Goal: Task Accomplishment & Management: Manage account settings

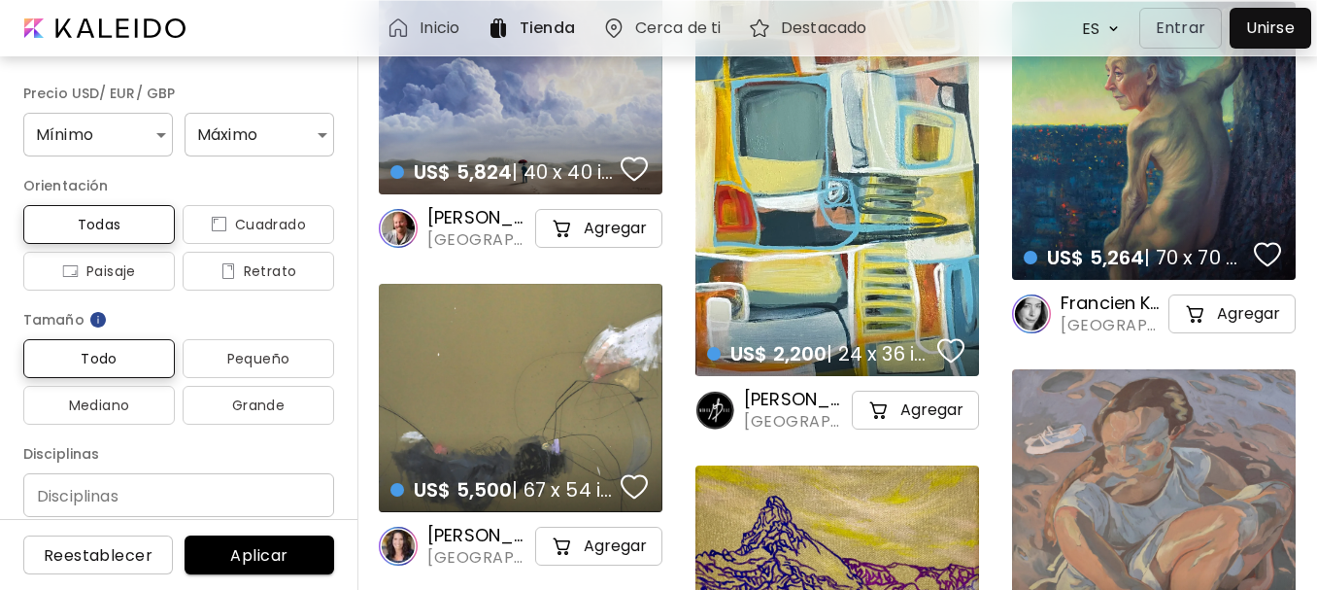
scroll to position [5828, 0]
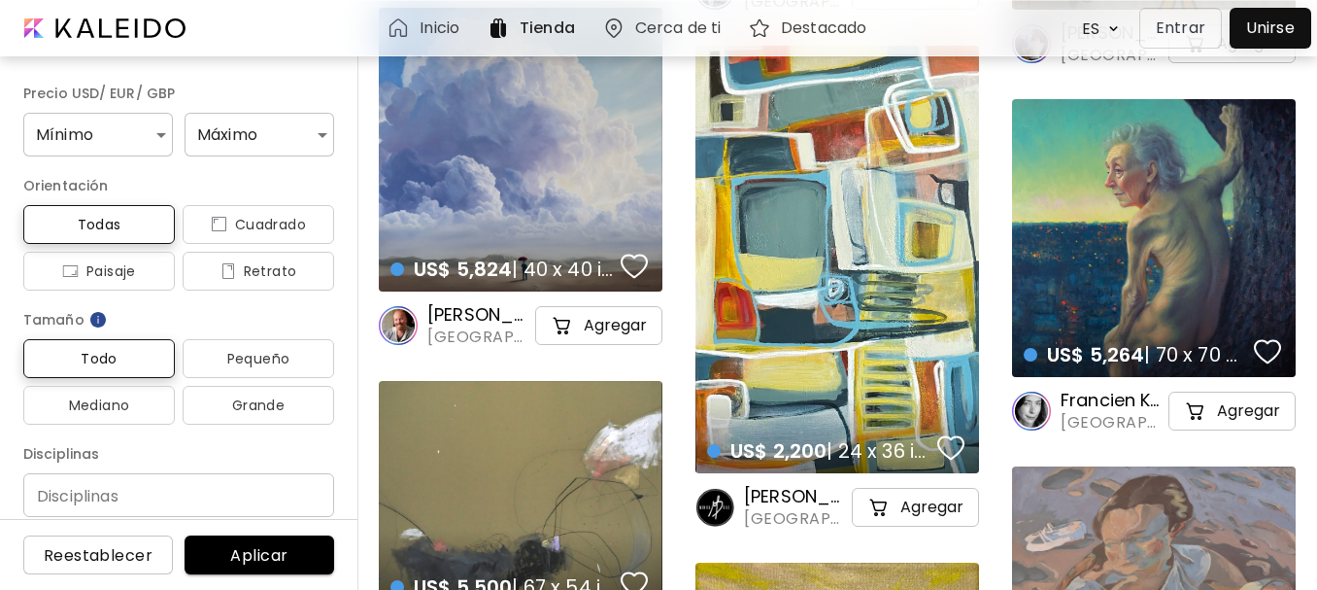
click at [826, 359] on div "US$ 2,200 | 24 x 36 inch details" at bounding box center [838, 259] width 284 height 427
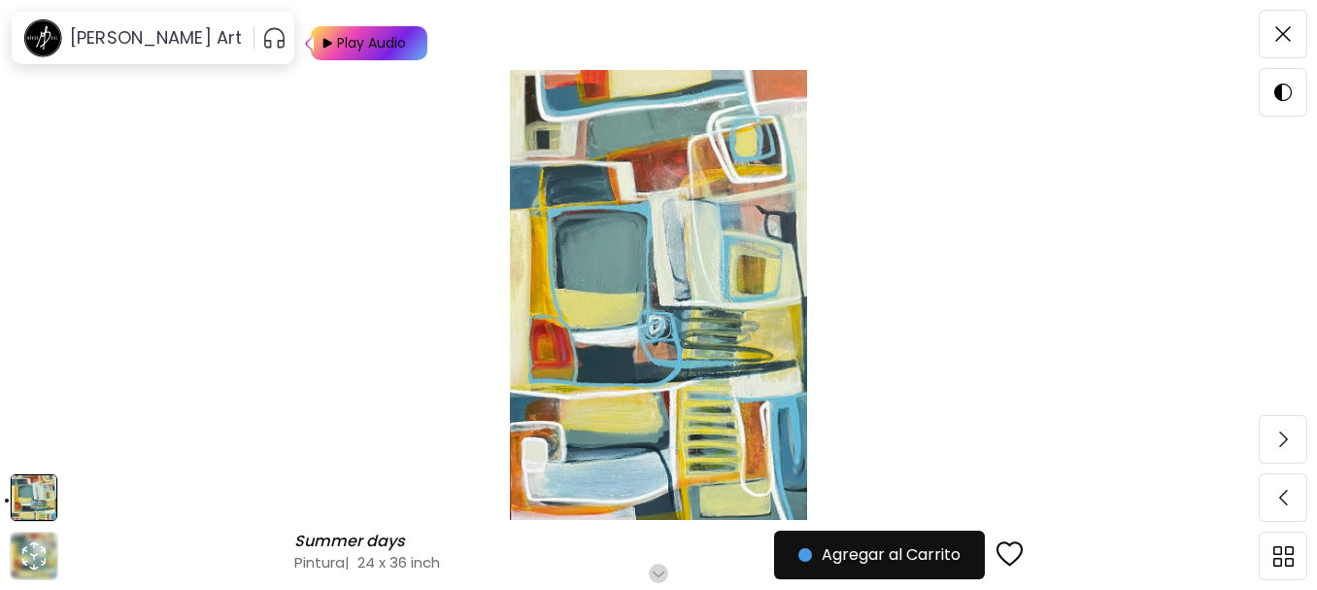
scroll to position [115, 0]
click at [19, 559] on icon "animation" at bounding box center [33, 555] width 31 height 31
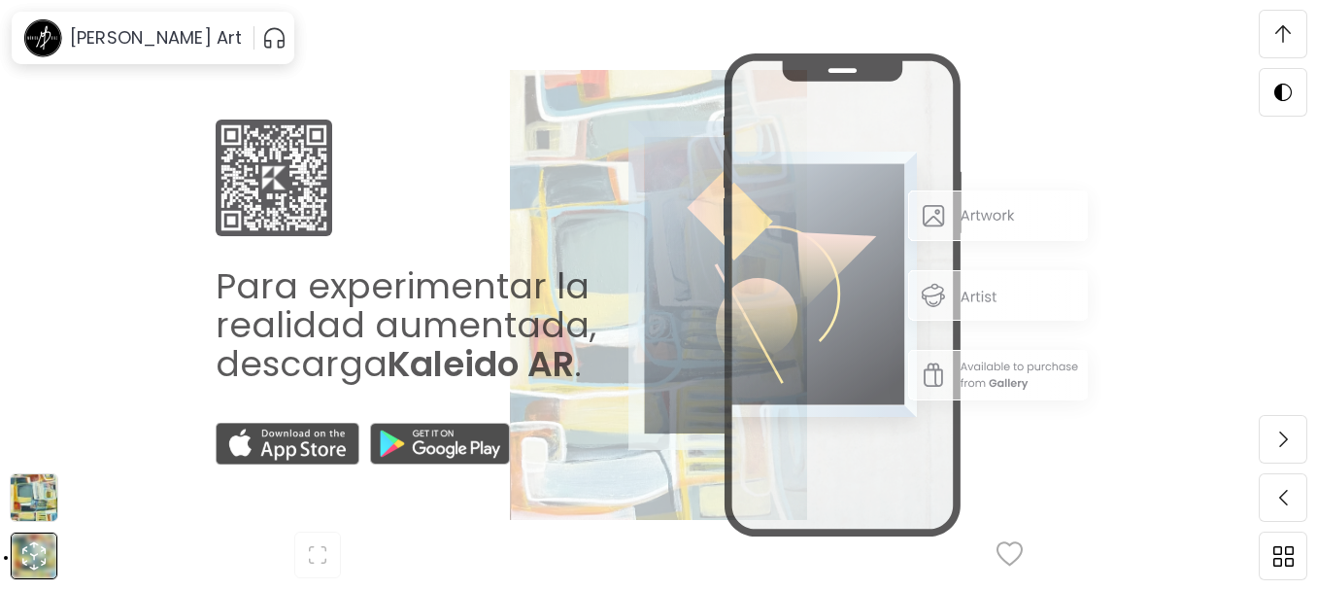
scroll to position [558, 0]
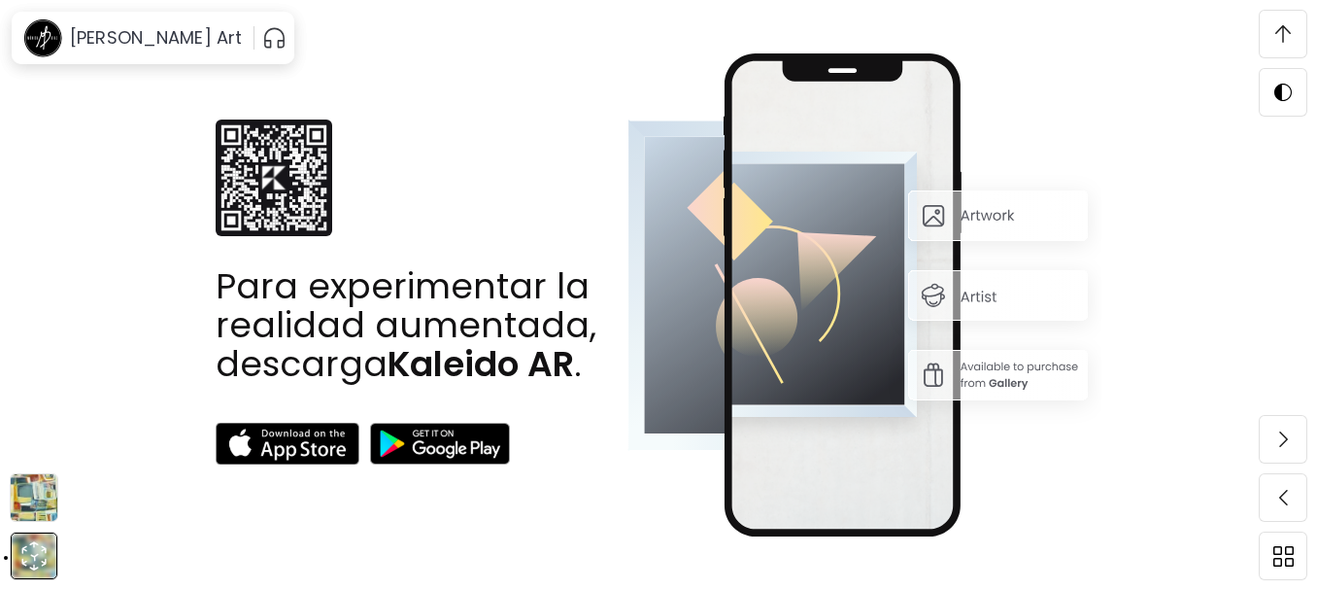
click at [41, 481] on img at bounding box center [34, 497] width 47 height 47
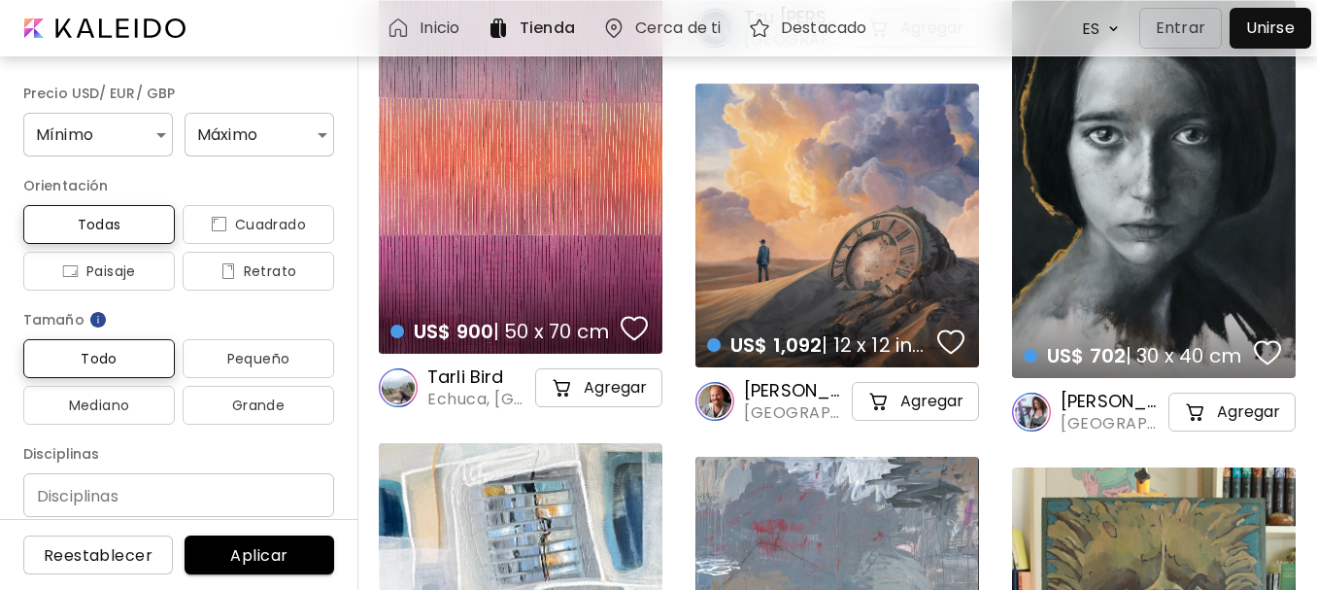
scroll to position [12046, 0]
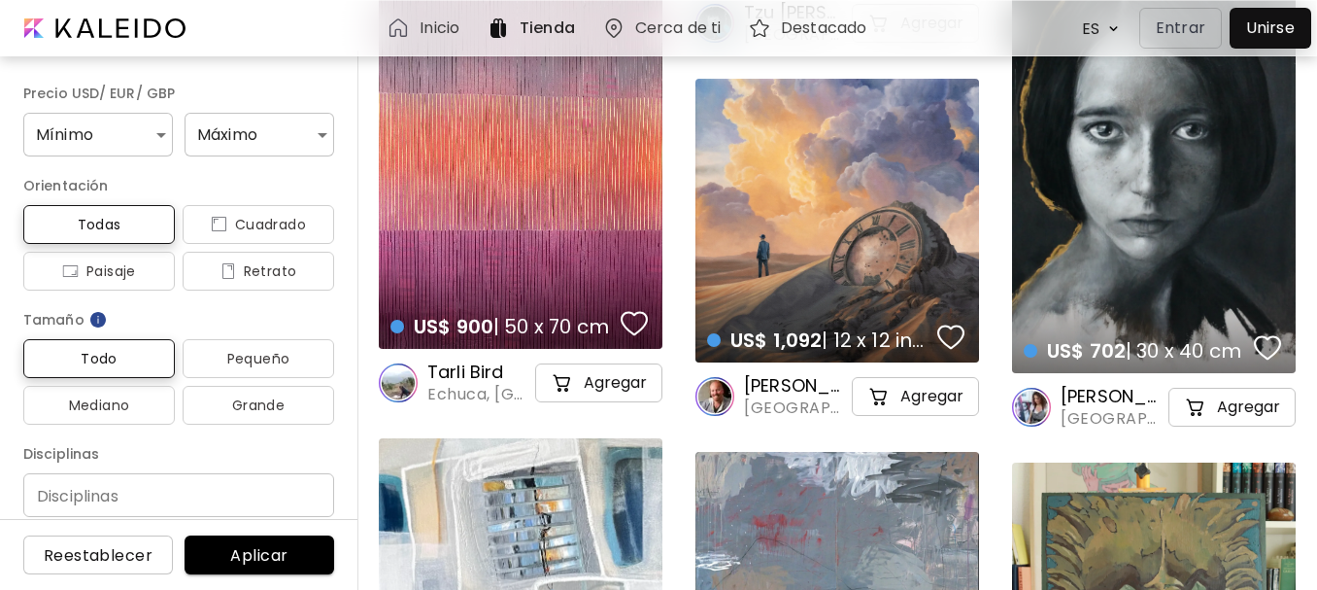
click at [513, 235] on div "US$ 900 | 50 x 70 cm details" at bounding box center [521, 150] width 284 height 395
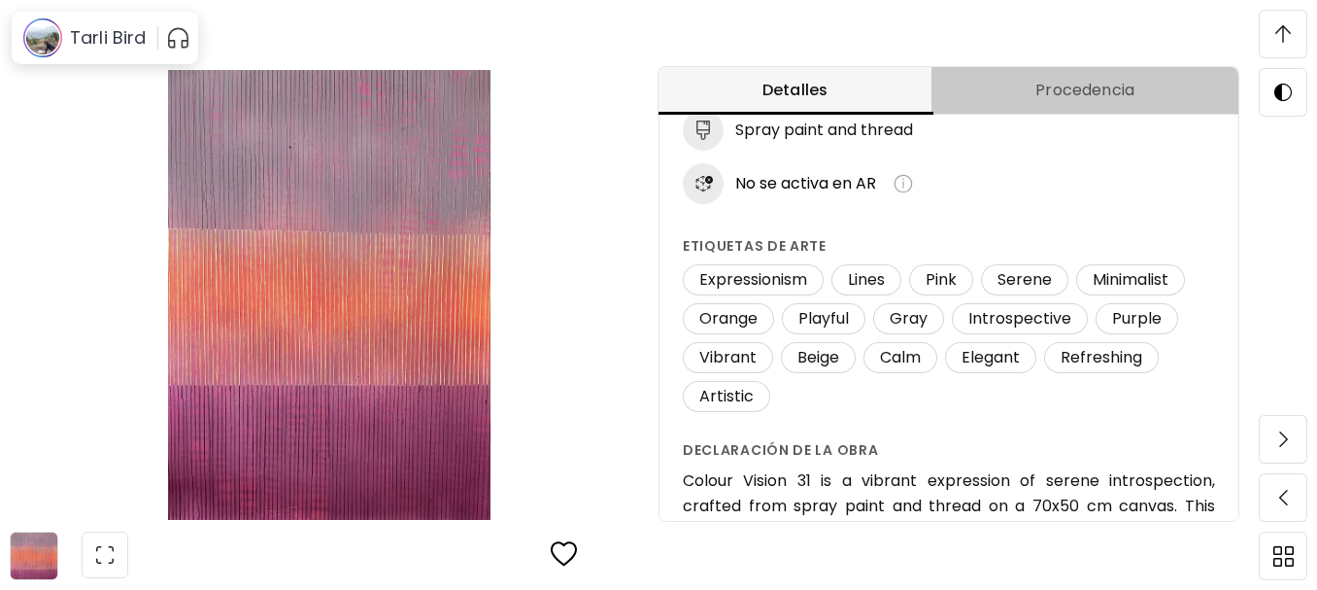
click at [1083, 84] on span "Procedencia" at bounding box center [1085, 90] width 284 height 23
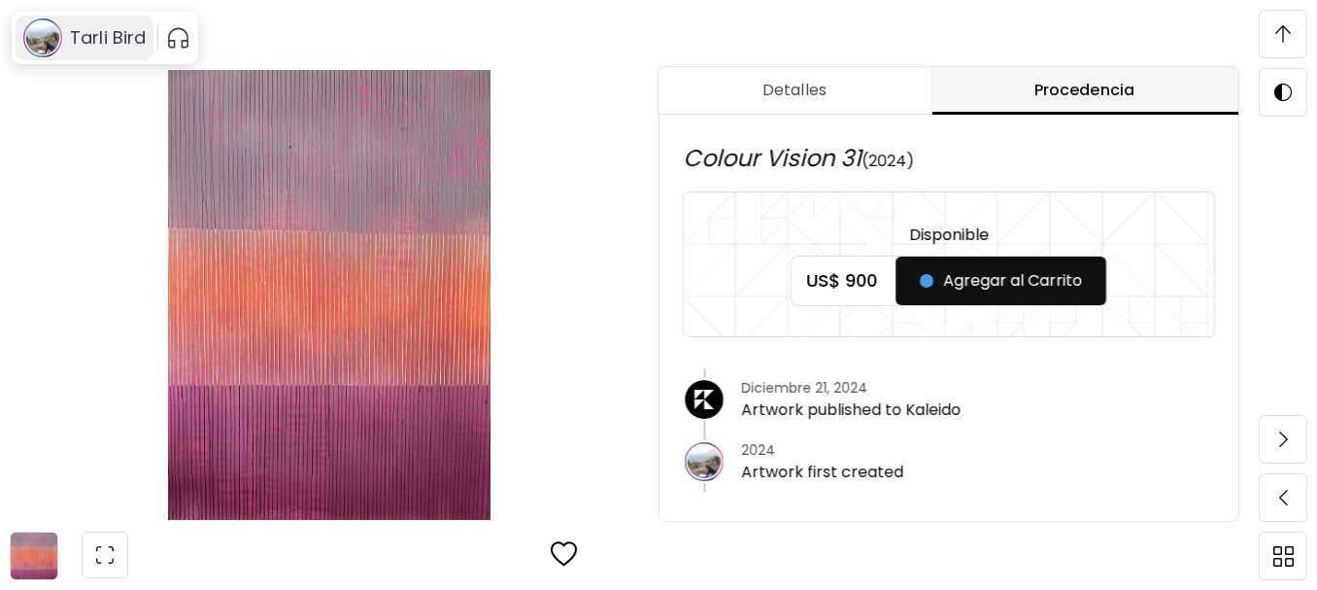
click at [85, 31] on h6 "Tarli Bird" at bounding box center [108, 37] width 76 height 23
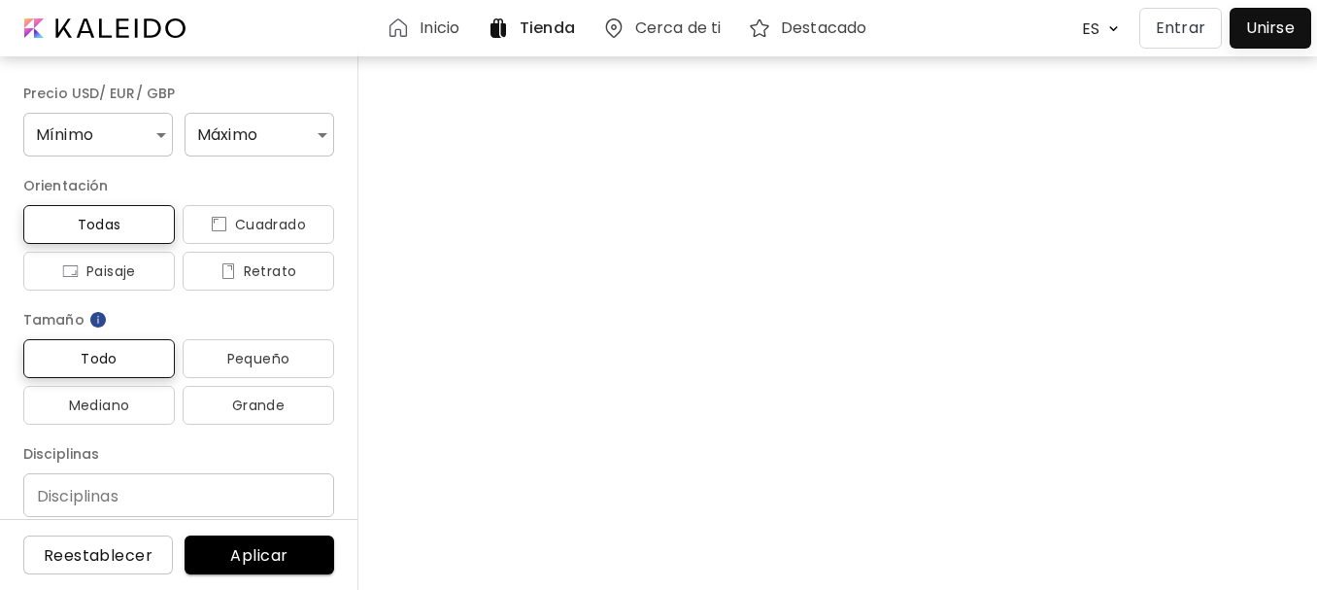
click at [424, 30] on h6 "Inicio" at bounding box center [440, 28] width 40 height 16
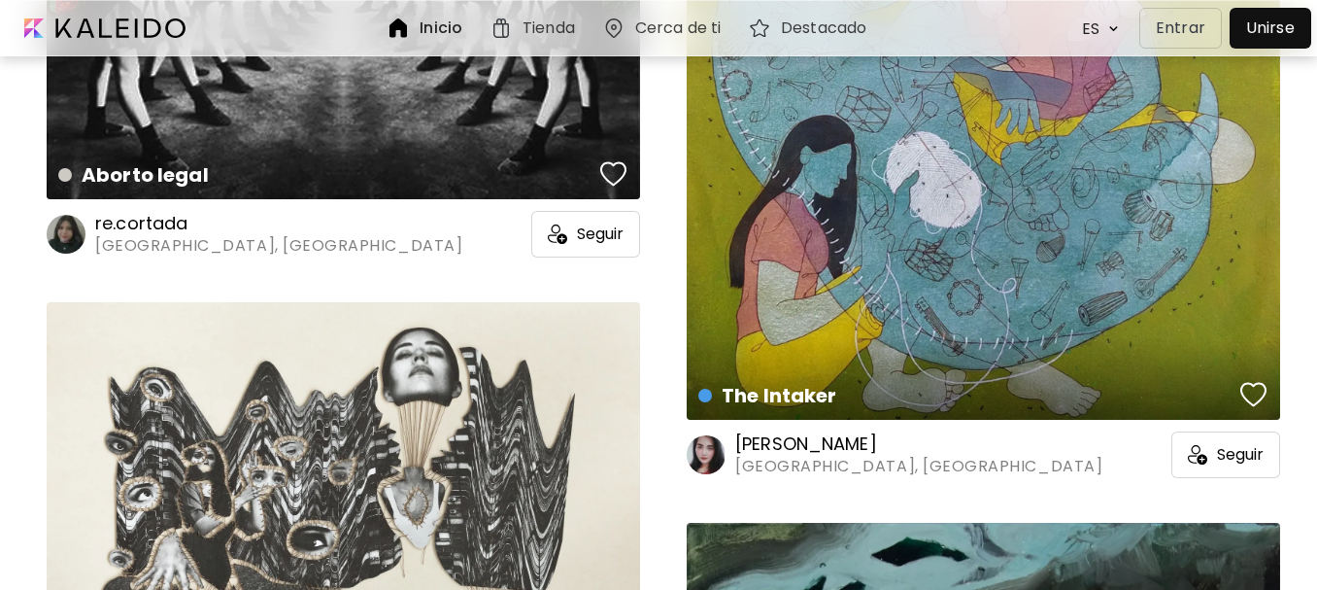
scroll to position [24188, 0]
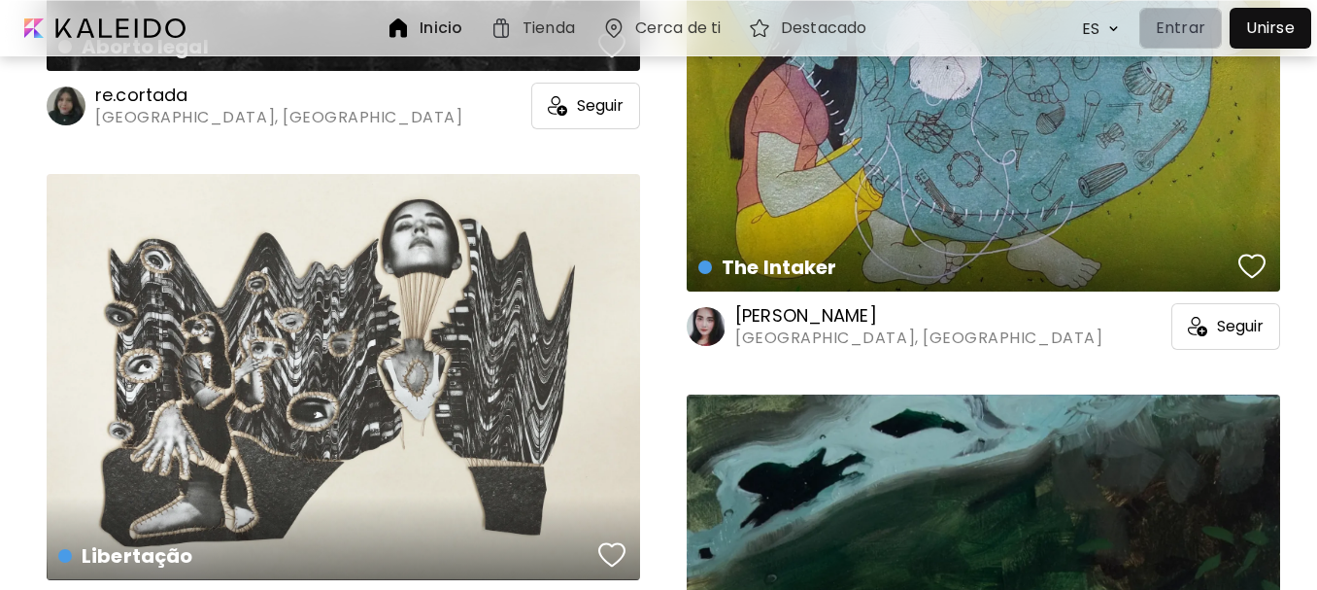
click at [1177, 25] on p "Entrar" at bounding box center [1181, 28] width 50 height 23
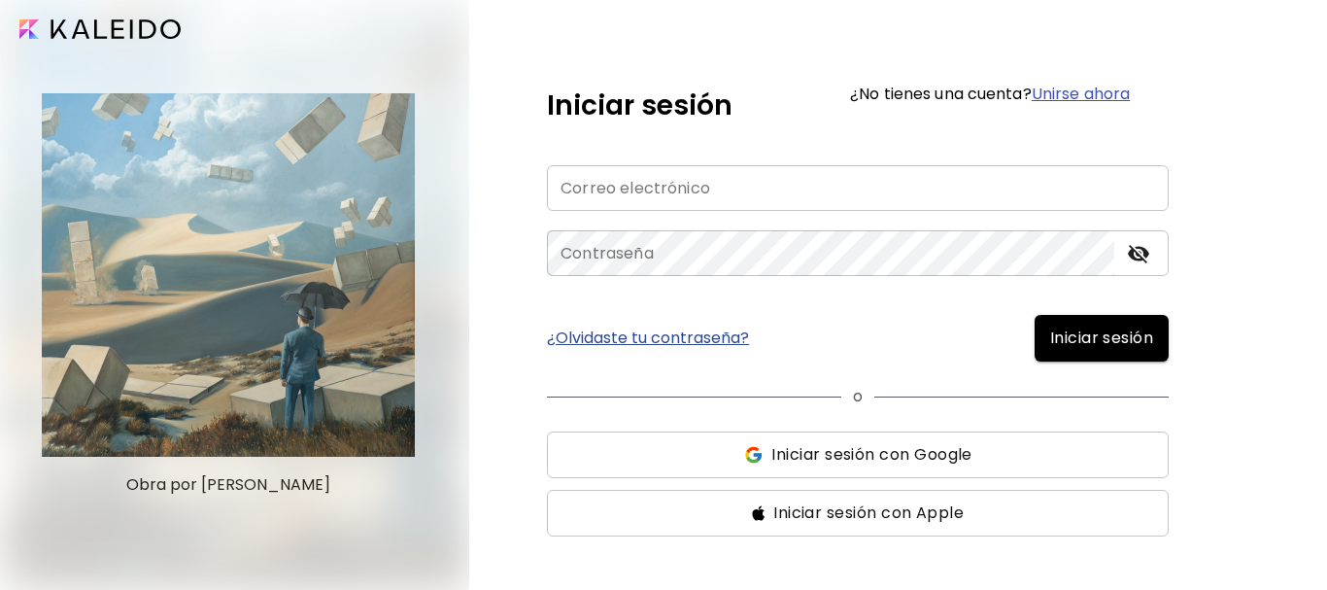
type input "**********"
click at [1067, 332] on span "Iniciar sesión" at bounding box center [1101, 337] width 103 height 23
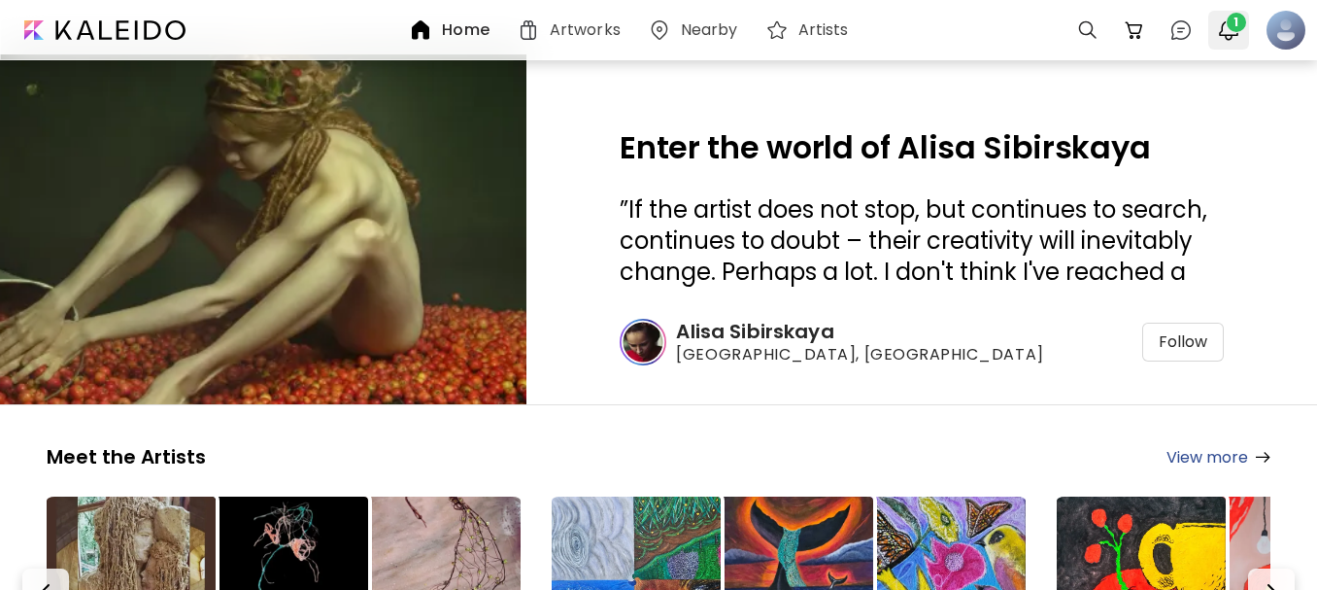
click at [1231, 28] on span "1" at bounding box center [1236, 22] width 19 height 19
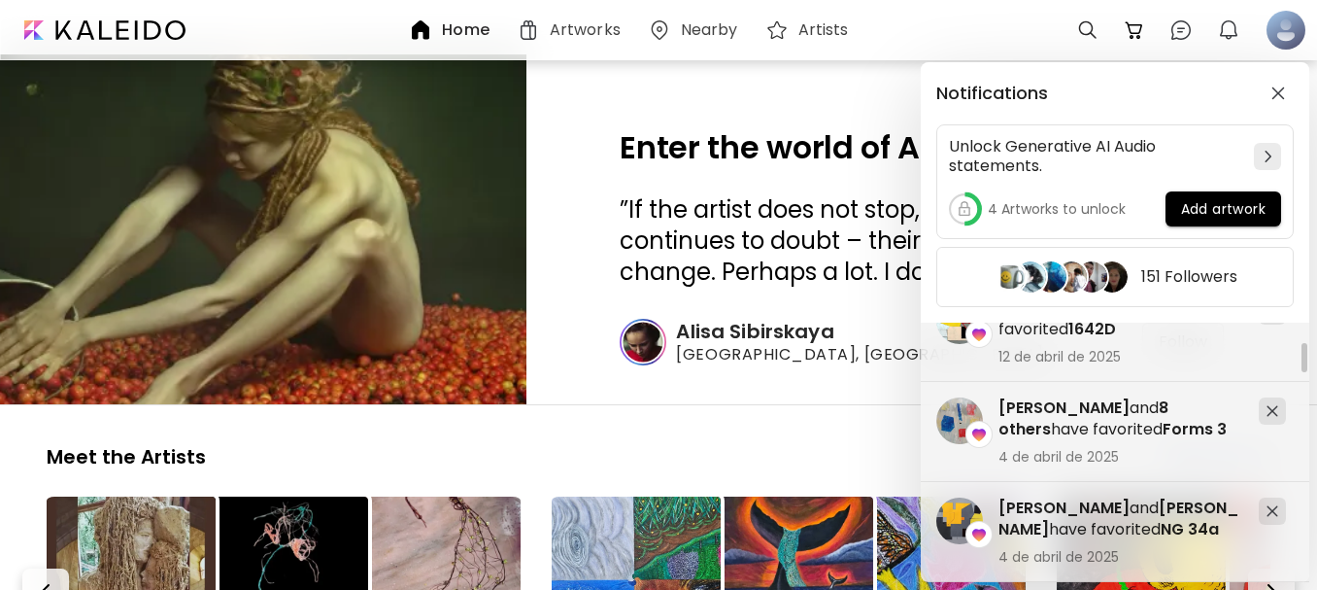
scroll to position [680, 0]
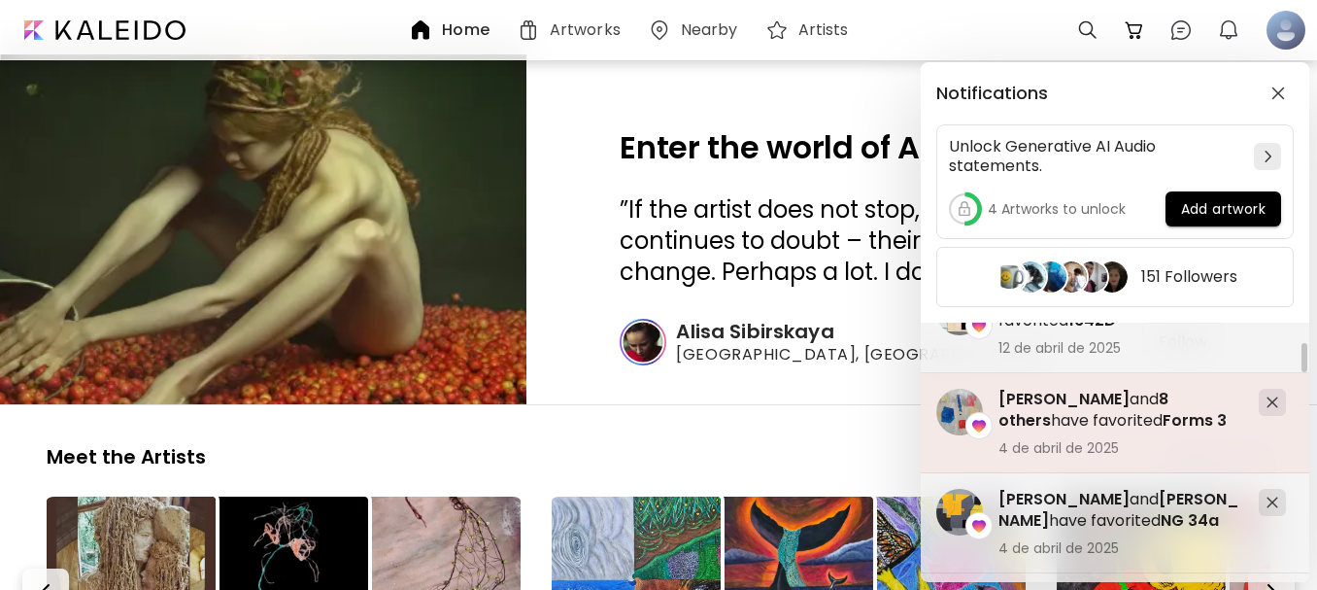
click at [1046, 397] on span "[PERSON_NAME]" at bounding box center [1064, 399] width 131 height 22
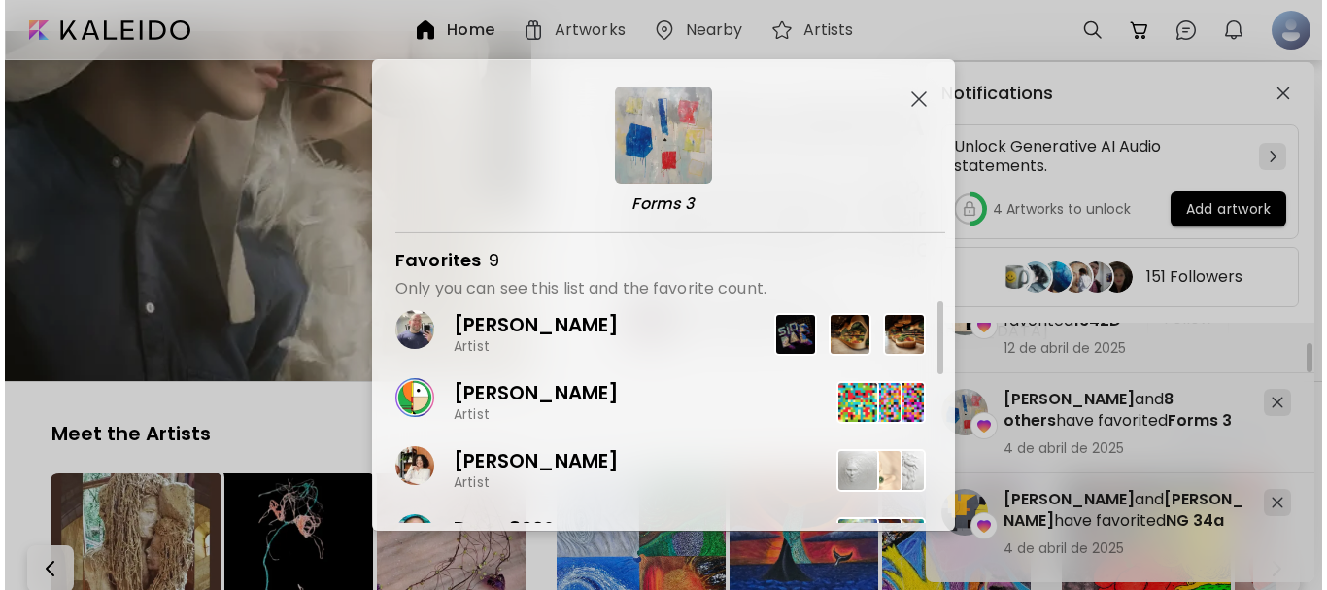
scroll to position [0, 0]
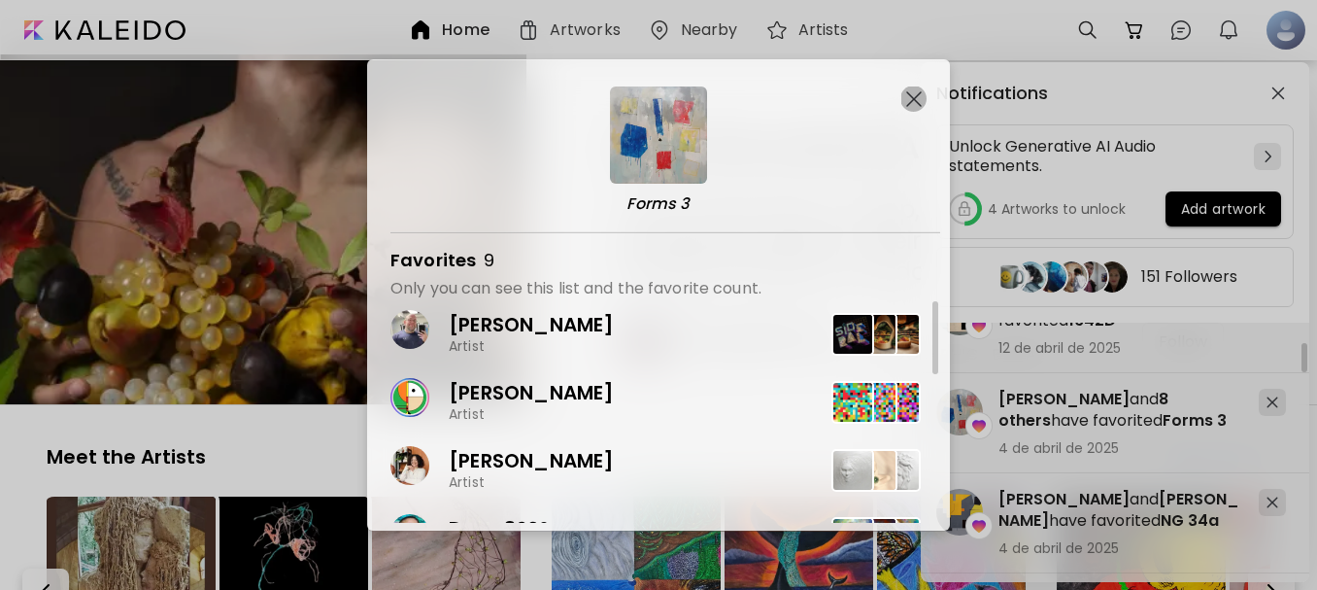
click at [908, 94] on img "button" at bounding box center [914, 99] width 16 height 16
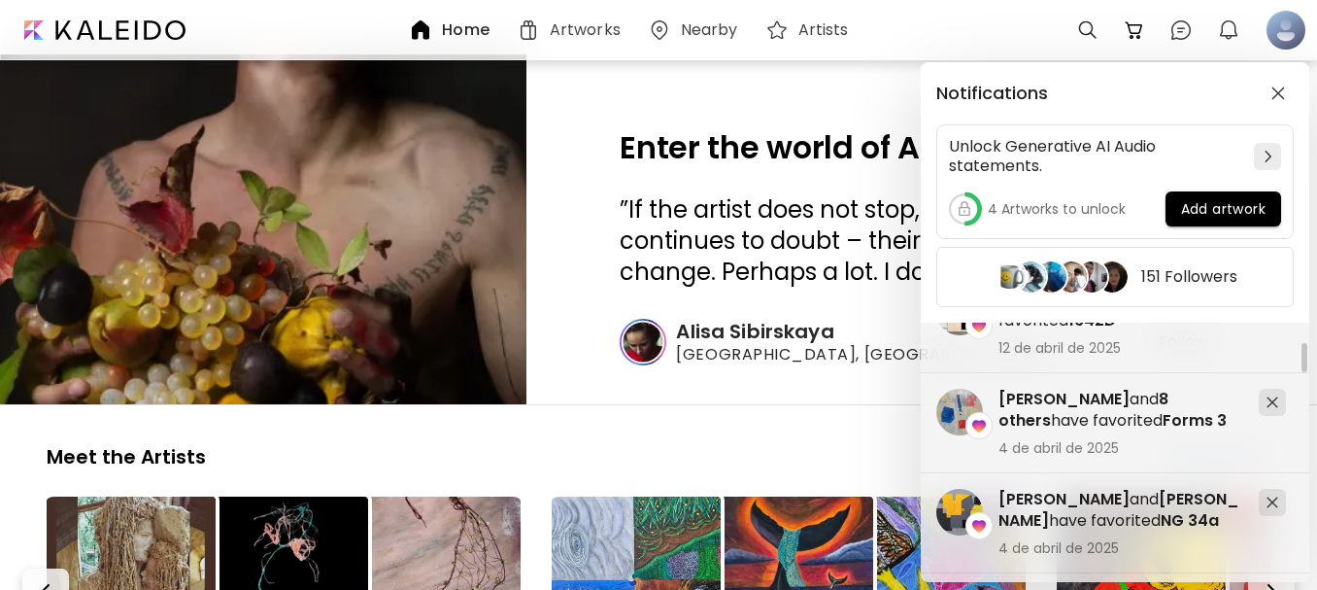
click at [1294, 32] on div "Notifications Unlock Generative AI Audio statements. 4 Artworks to unlock Add a…" at bounding box center [658, 295] width 1317 height 590
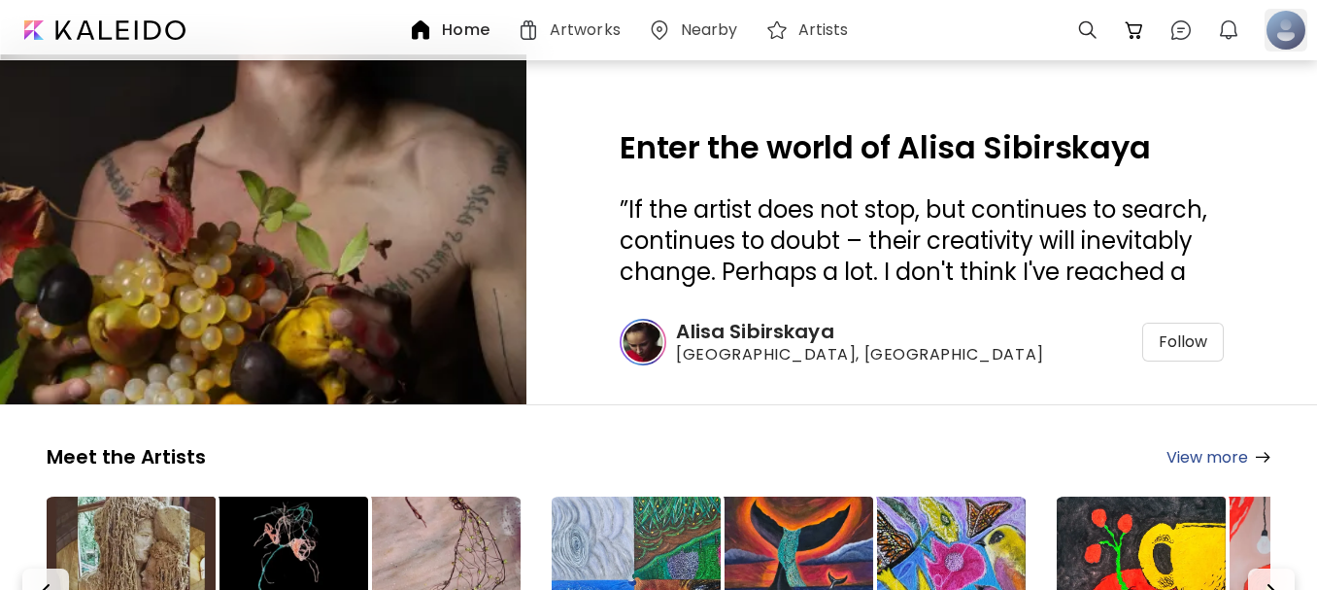
click at [1287, 36] on div at bounding box center [1286, 30] width 43 height 43
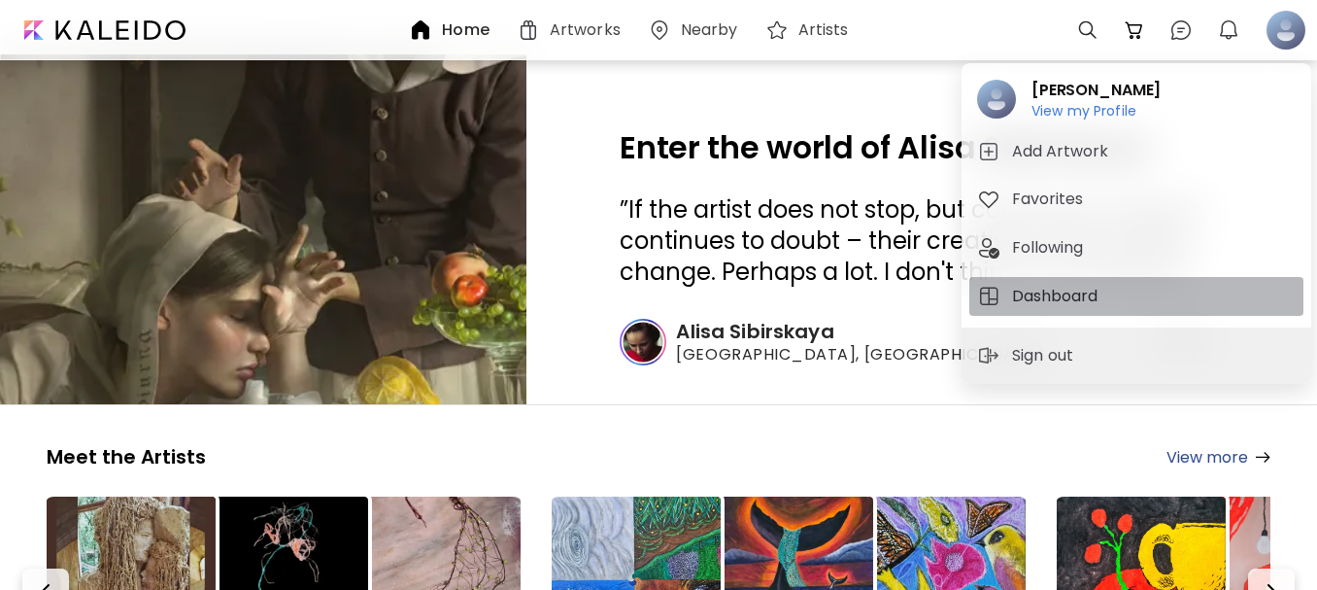
click at [1040, 298] on h5 "Dashboard" at bounding box center [1057, 296] width 91 height 23
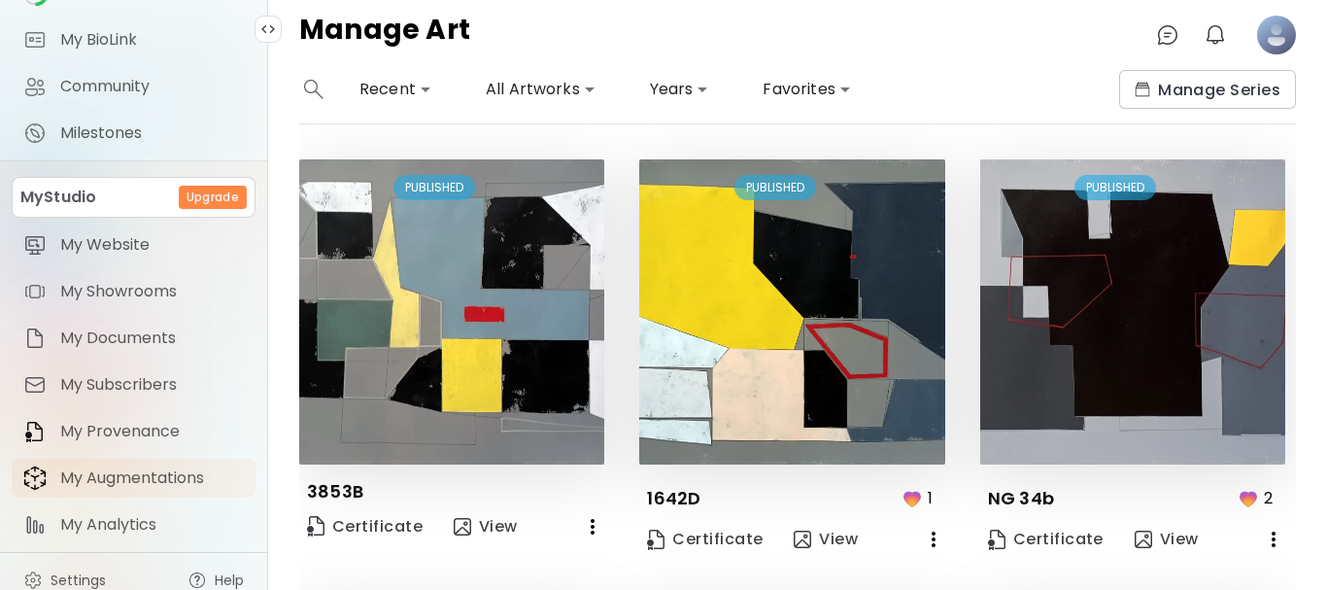
scroll to position [234, 0]
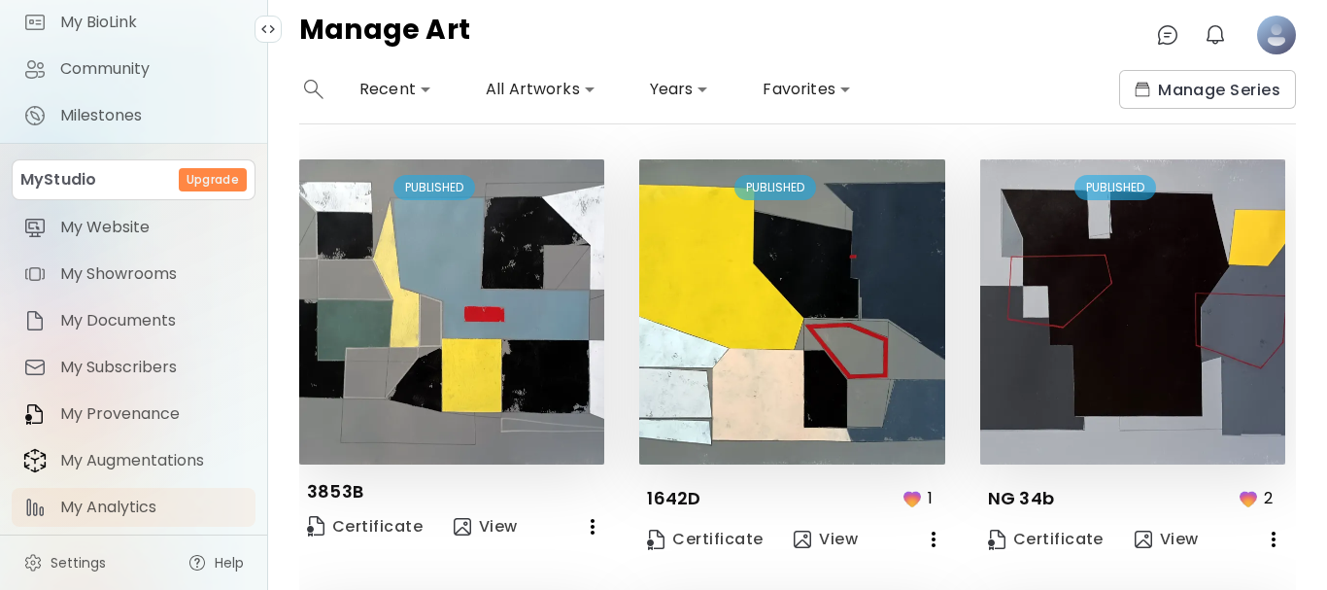
click at [120, 511] on span "My Analytics" at bounding box center [152, 506] width 184 height 19
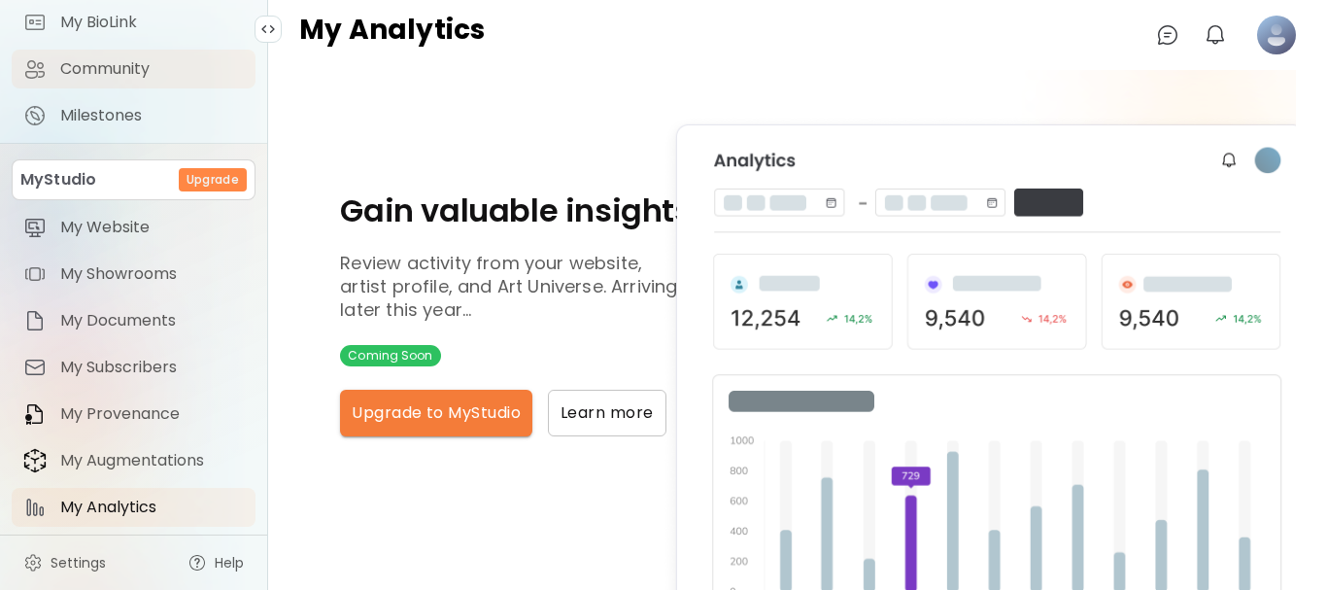
click at [80, 60] on span "Community" at bounding box center [152, 68] width 184 height 19
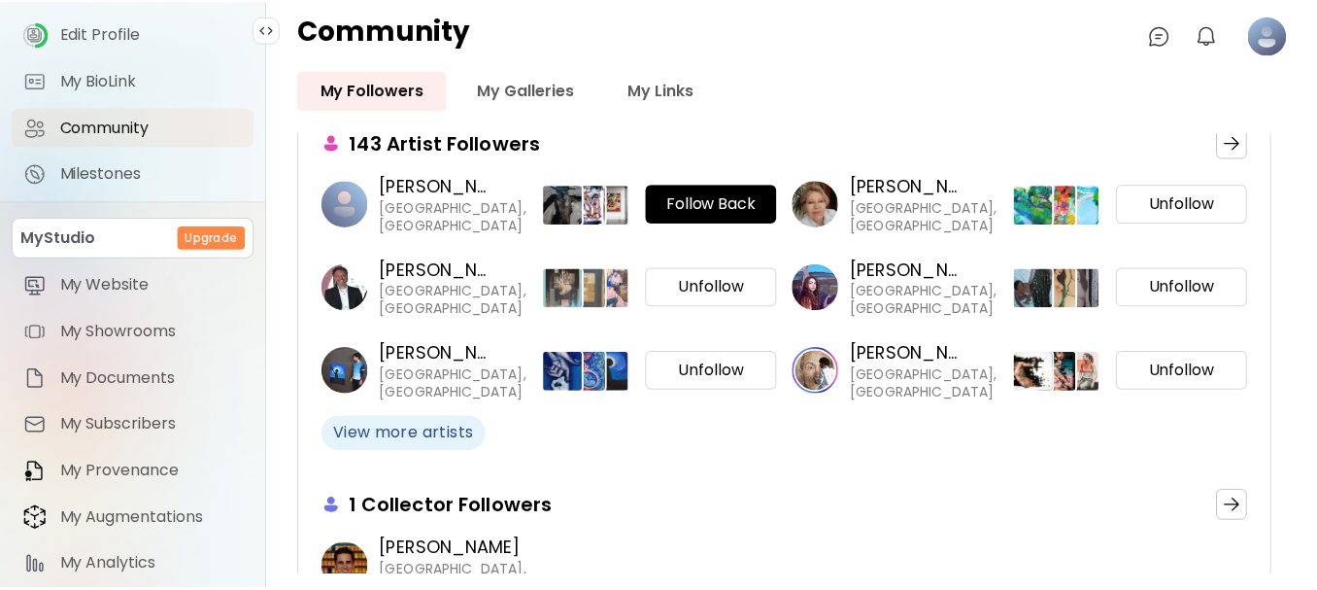
scroll to position [194, 0]
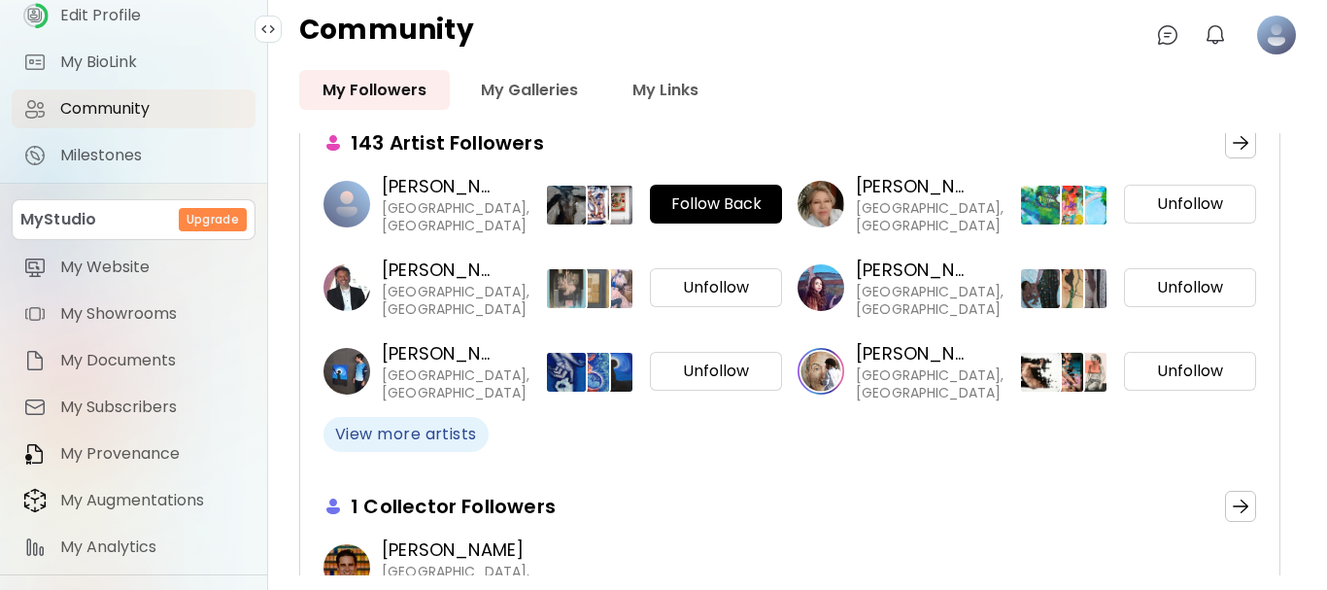
click at [439, 561] on p "[PERSON_NAME]" at bounding box center [479, 549] width 194 height 25
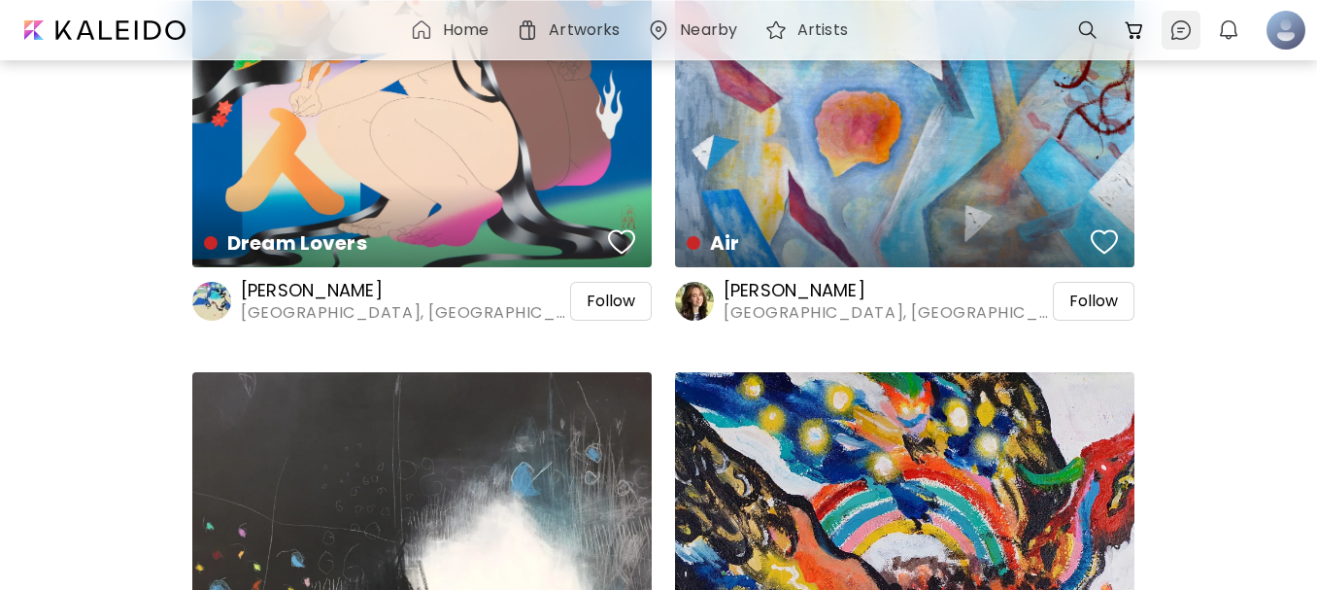
scroll to position [2467, 0]
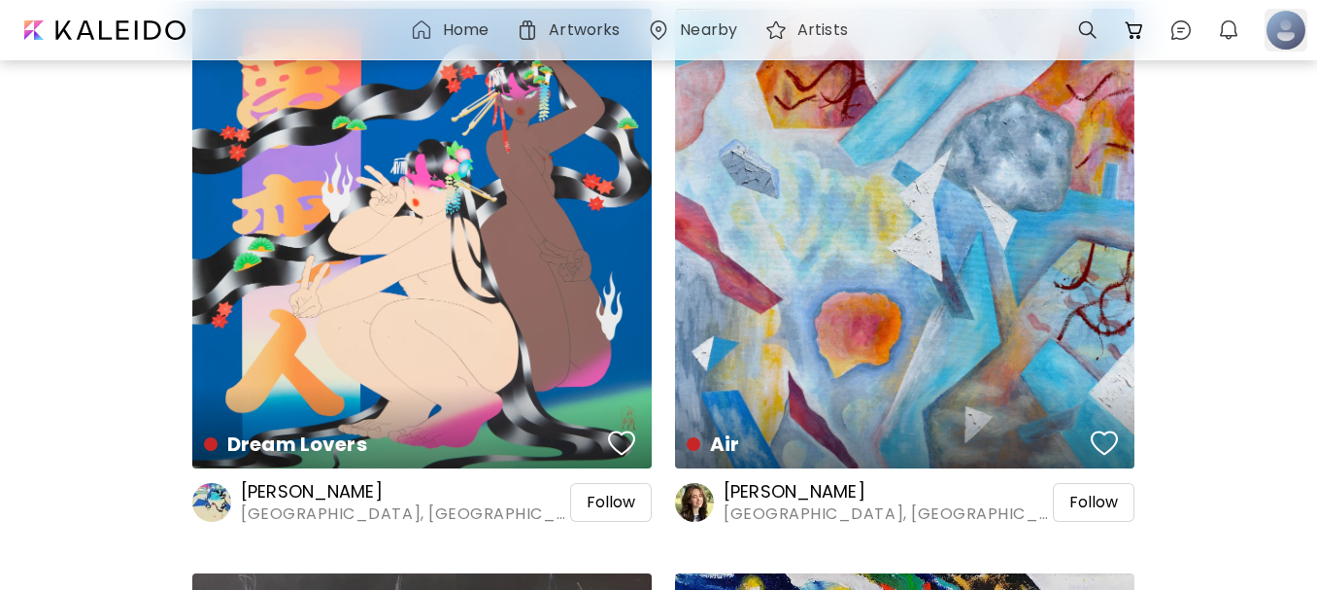
click at [1284, 34] on div at bounding box center [1286, 30] width 43 height 43
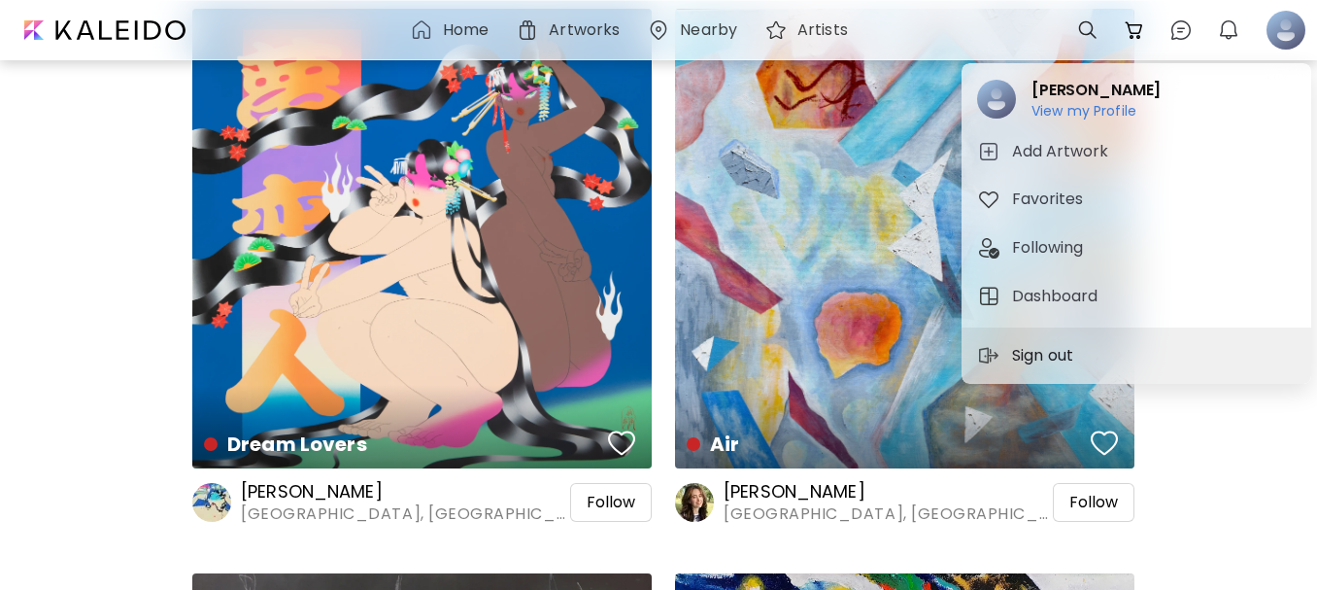
click at [1030, 356] on p "Sign out" at bounding box center [1045, 355] width 67 height 23
